Goal: Complete application form: Complete application form

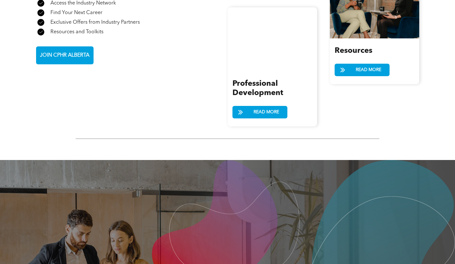
scroll to position [837, 0]
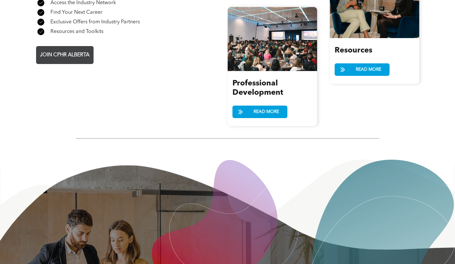
click at [61, 49] on span "JOIN CPHR ALBERTA" at bounding box center [65, 55] width 54 height 12
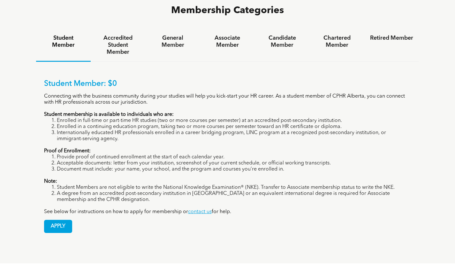
scroll to position [430, 0]
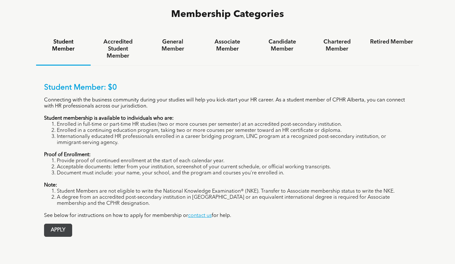
click at [62, 224] on span "APPLY" at bounding box center [57, 230] width 27 height 12
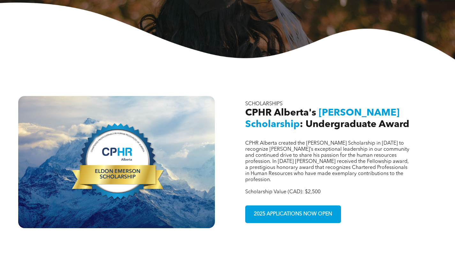
scroll to position [169, 0]
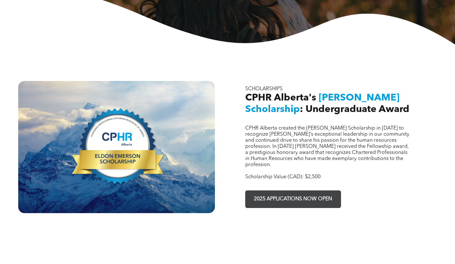
click at [286, 193] on span "2025 APPLICATIONS NOW OPEN" at bounding box center [293, 199] width 83 height 12
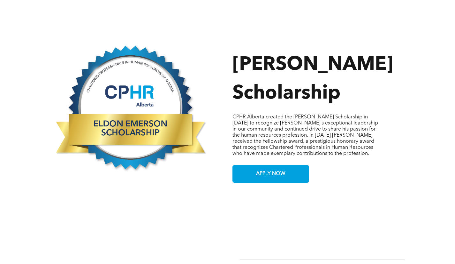
scroll to position [273, 0]
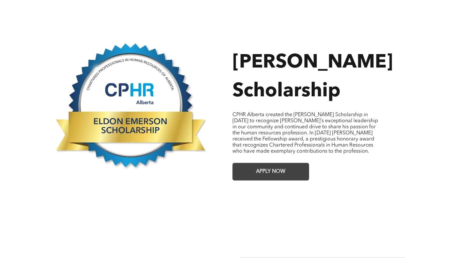
click at [265, 169] on span "APPLY NOW" at bounding box center [271, 171] width 34 height 12
